Goal: Transaction & Acquisition: Obtain resource

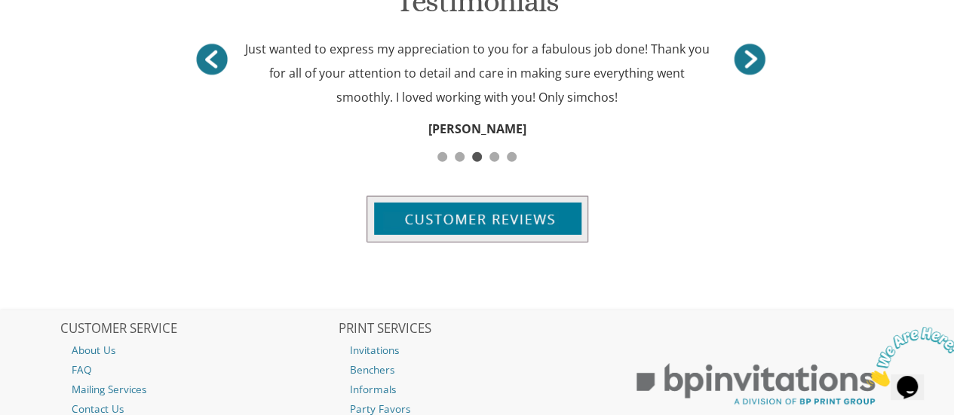
scroll to position [1990, 0]
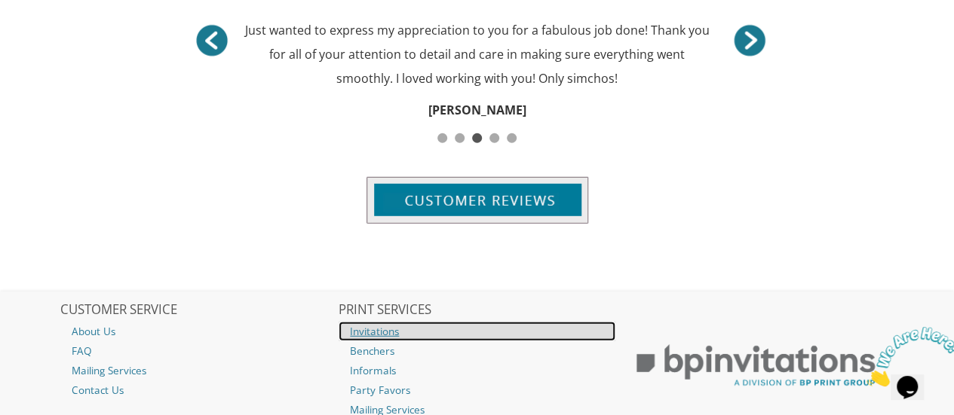
click at [391, 322] on link "Invitations" at bounding box center [477, 332] width 277 height 20
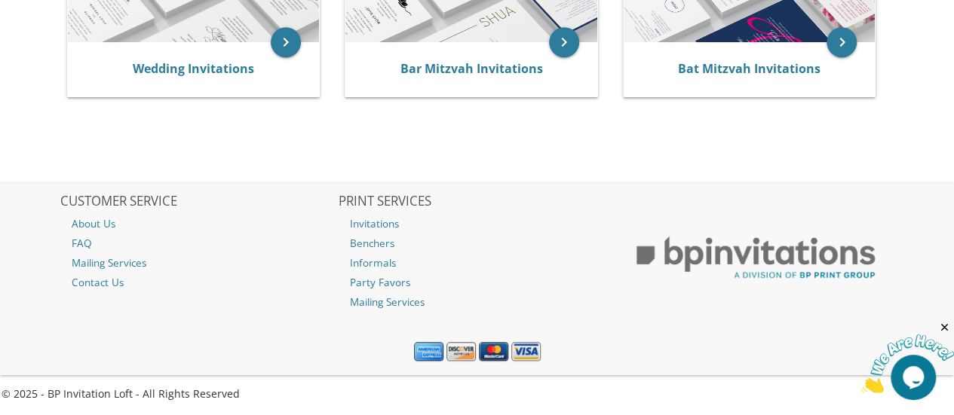
scroll to position [100, 0]
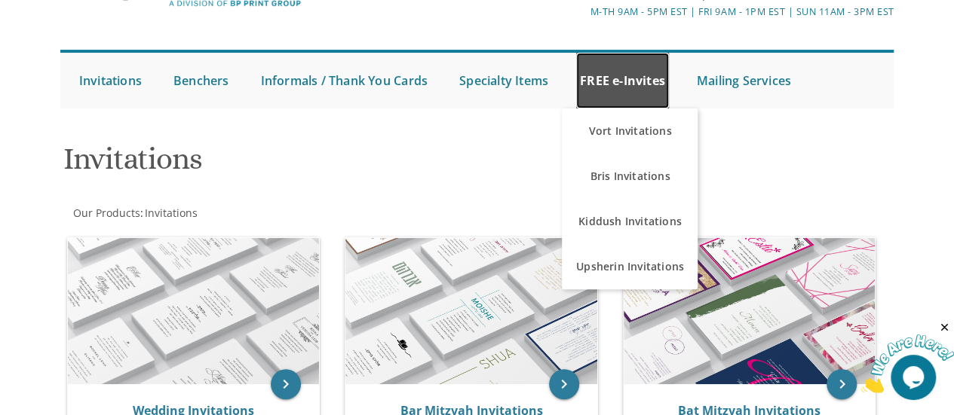
click at [607, 61] on link "FREE e-Invites" at bounding box center [622, 81] width 93 height 56
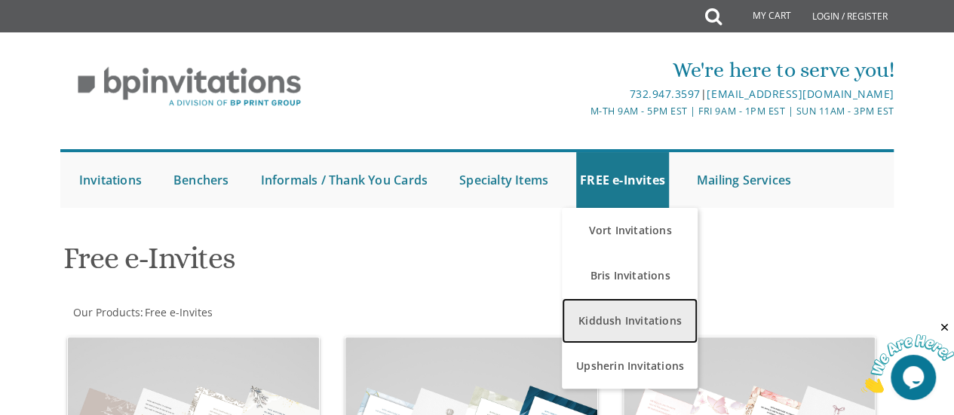
click at [639, 315] on link "Kiddush Invitations" at bounding box center [630, 321] width 136 height 45
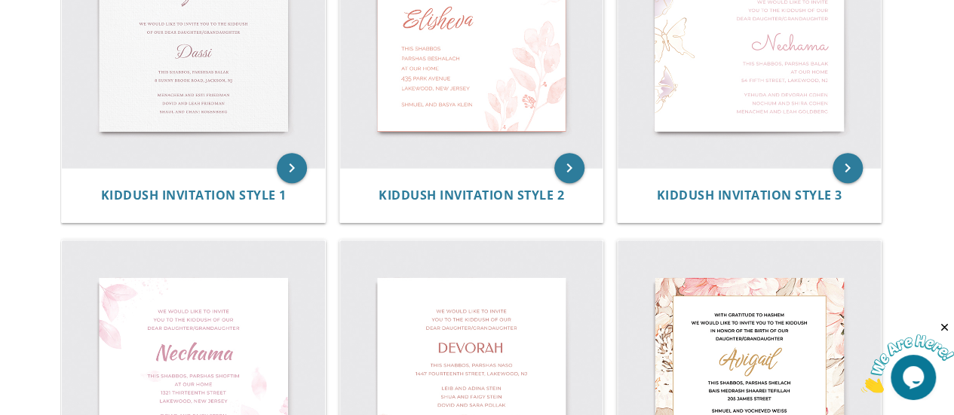
scroll to position [443, 0]
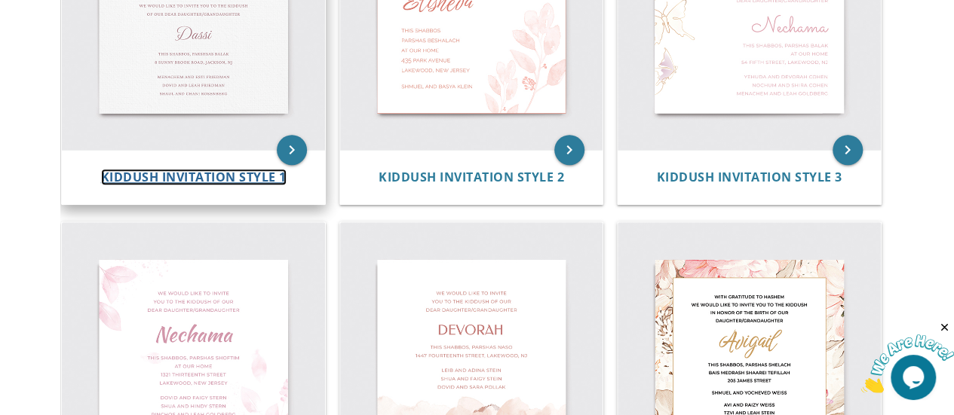
click at [201, 178] on span "Kiddush Invitation Style 1" at bounding box center [193, 177] width 185 height 17
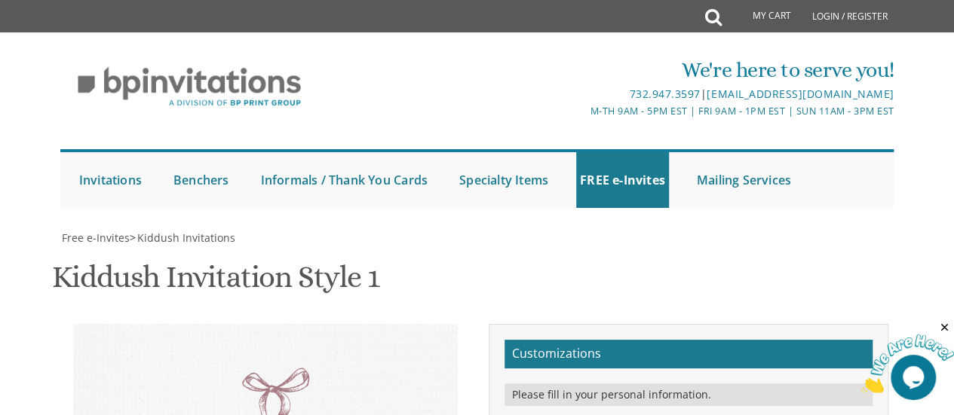
scroll to position [339, 0]
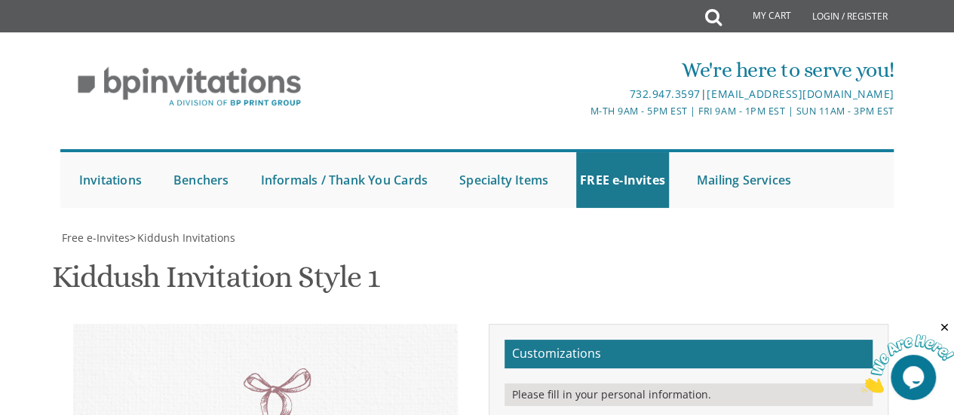
type textarea "with SHevach V'Hodaa to Hashem we would like to invite you to the kiddush of ou…"
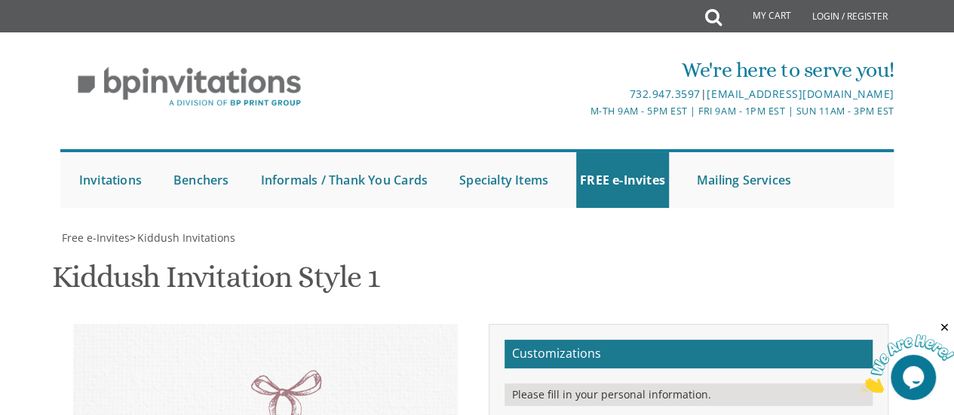
type textarea "D"
type textarea "[PERSON_NAME]"
select select "60px"
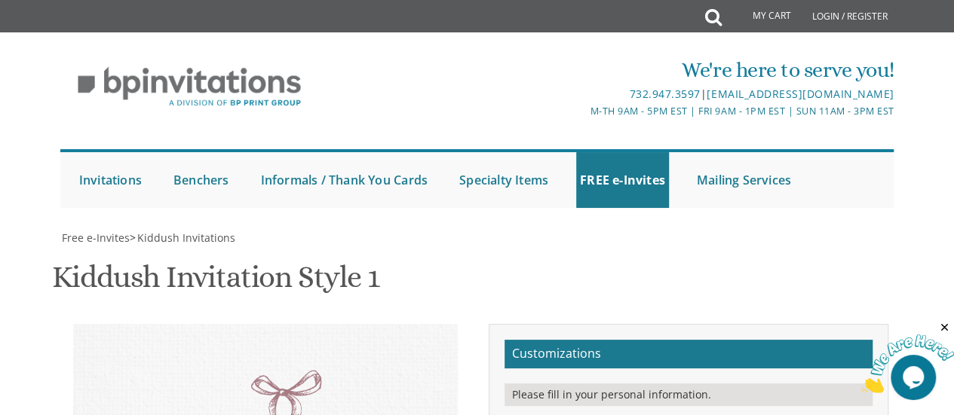
type textarea "this shabbos, parshas ki-setzei The Grande River Shul 2030 [GEOGRAPHIC_DATA] Rd…"
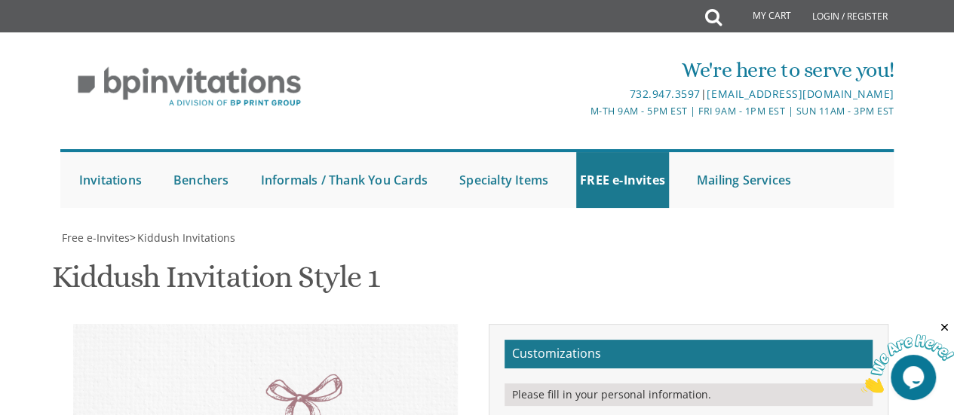
type textarea "T"
type textarea "Sender and [PERSON_NAME]"
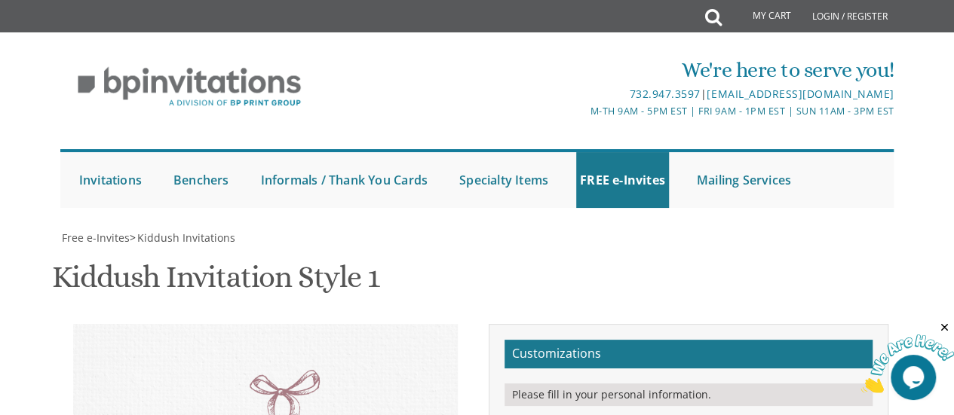
type textarea "With SHevach V'Hodaa to Hashem we would like to invite you to the kiddush of ou…"
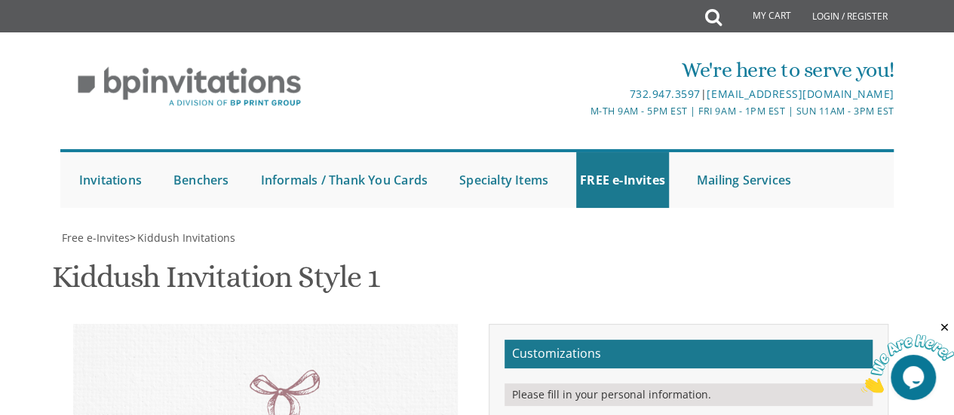
type textarea "this shabbos, parshas ki-seitzei The Grande River Shul [STREET_ADDRESS] Men's K…"
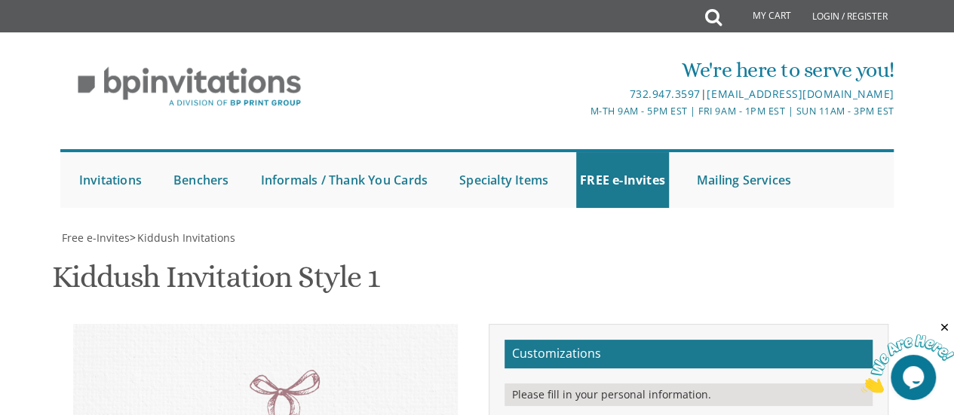
type input "[EMAIL_ADDRESS][DOMAIN_NAME]"
